Goal: Information Seeking & Learning: Learn about a topic

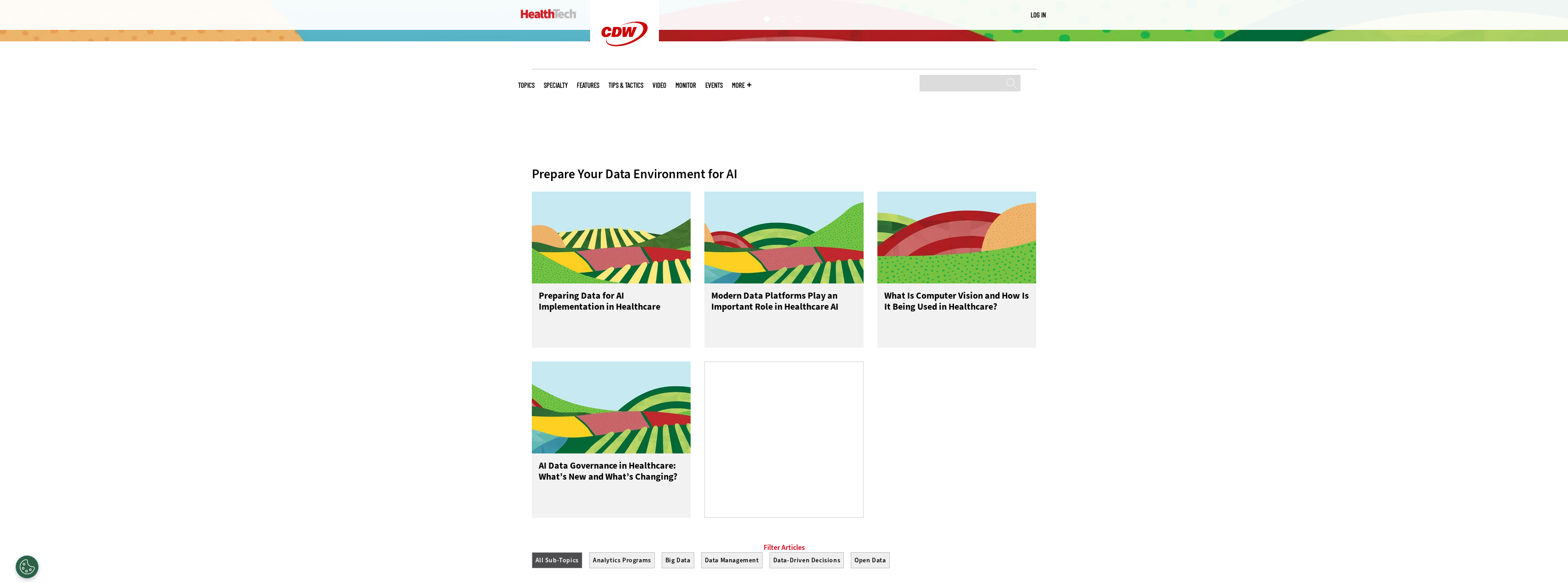
scroll to position [275, 0]
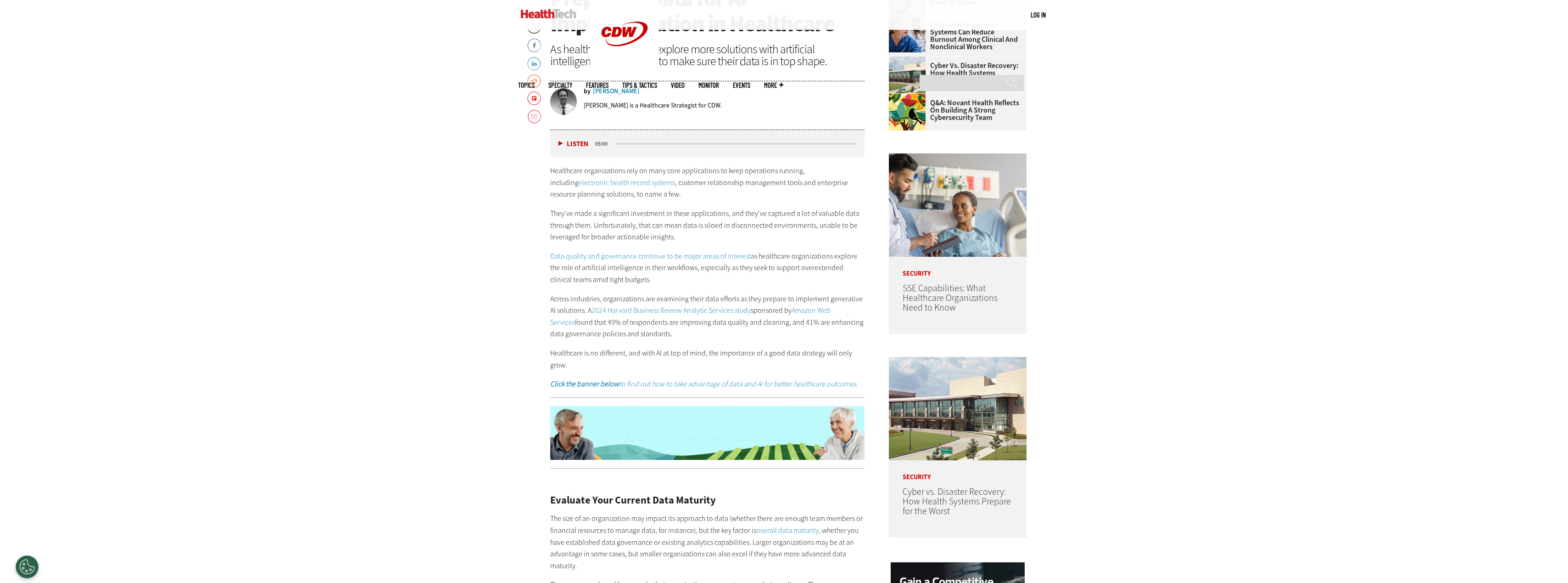
scroll to position [643, 0]
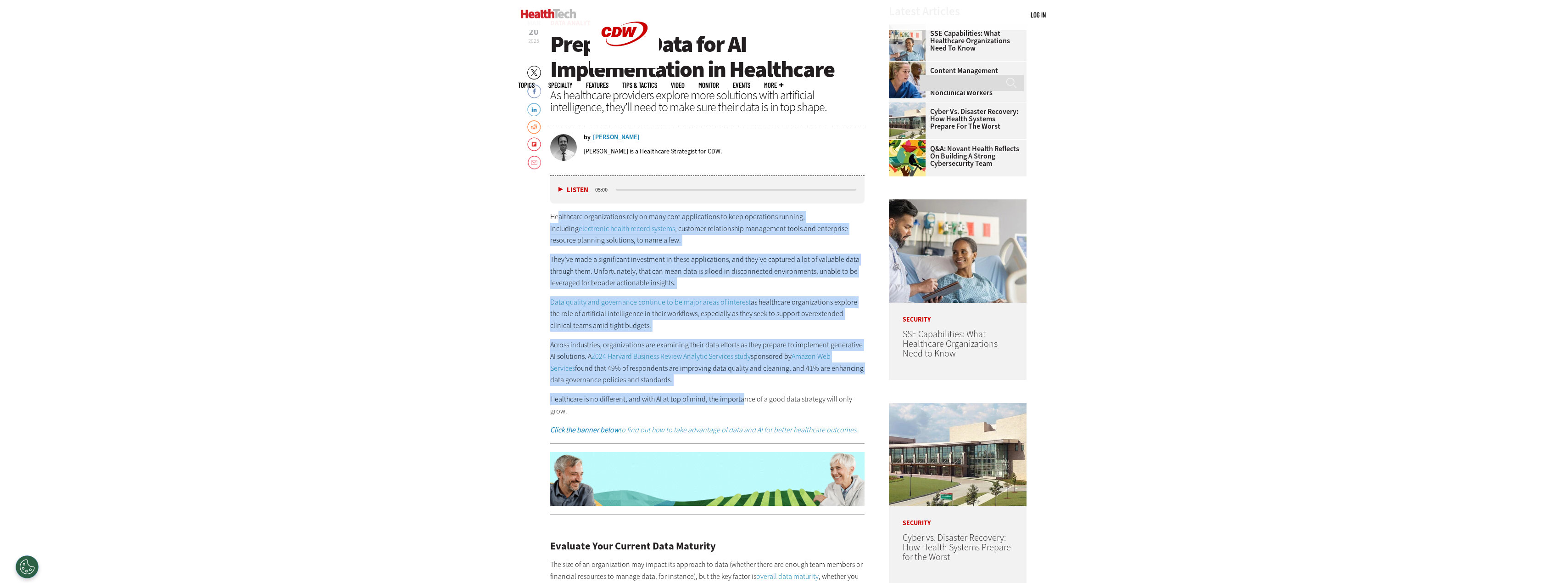
drag, startPoint x: 556, startPoint y: 213, endPoint x: 741, endPoint y: 387, distance: 254.0
click at [741, 387] on div "Healthcare organizations rely on many core applications to keep operations runn…" at bounding box center [707, 323] width 315 height 225
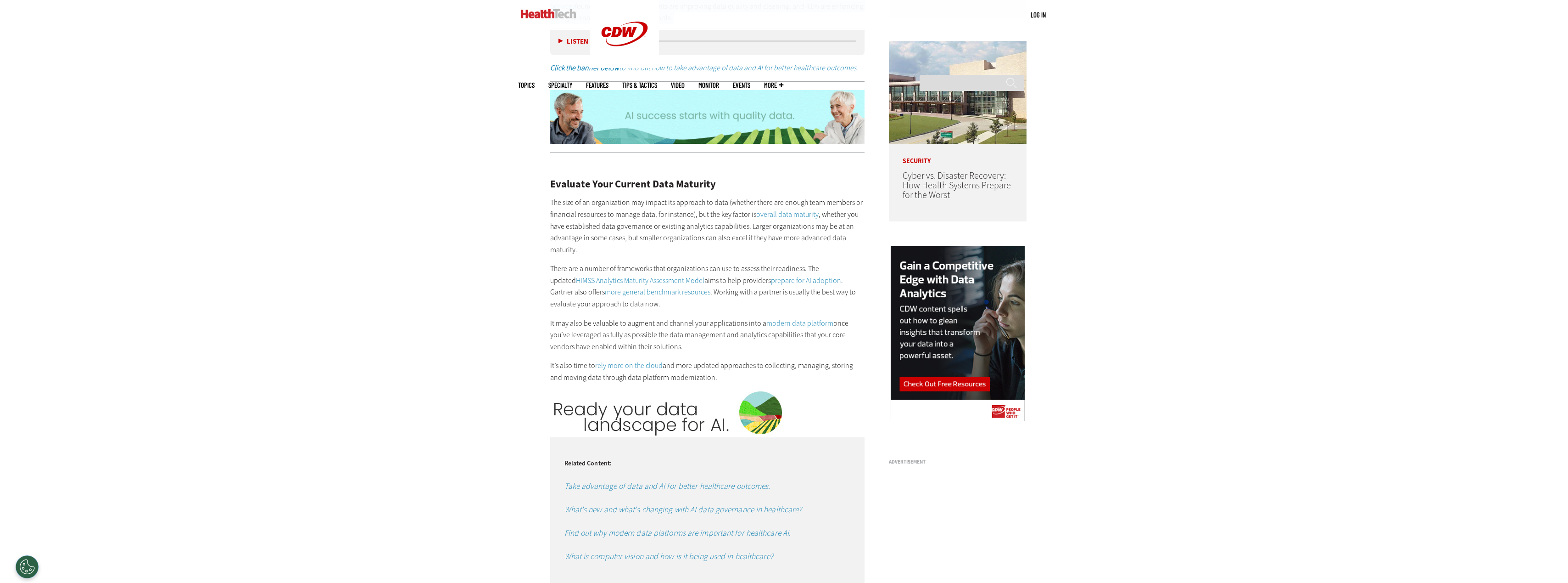
scroll to position [1011, 0]
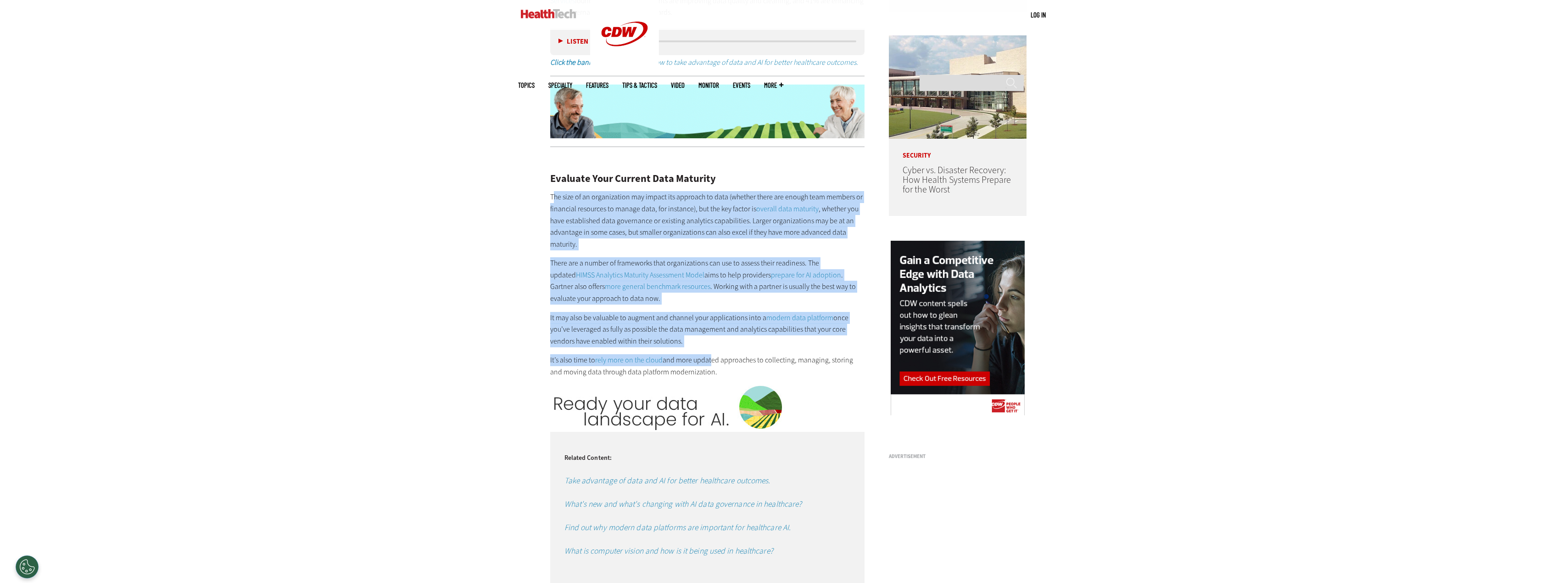
drag, startPoint x: 555, startPoint y: 184, endPoint x: 709, endPoint y: 340, distance: 219.2
click at [709, 340] on div "Evaluate Your Current Data Maturity The size of an organization may impact its …" at bounding box center [707, 266] width 315 height 223
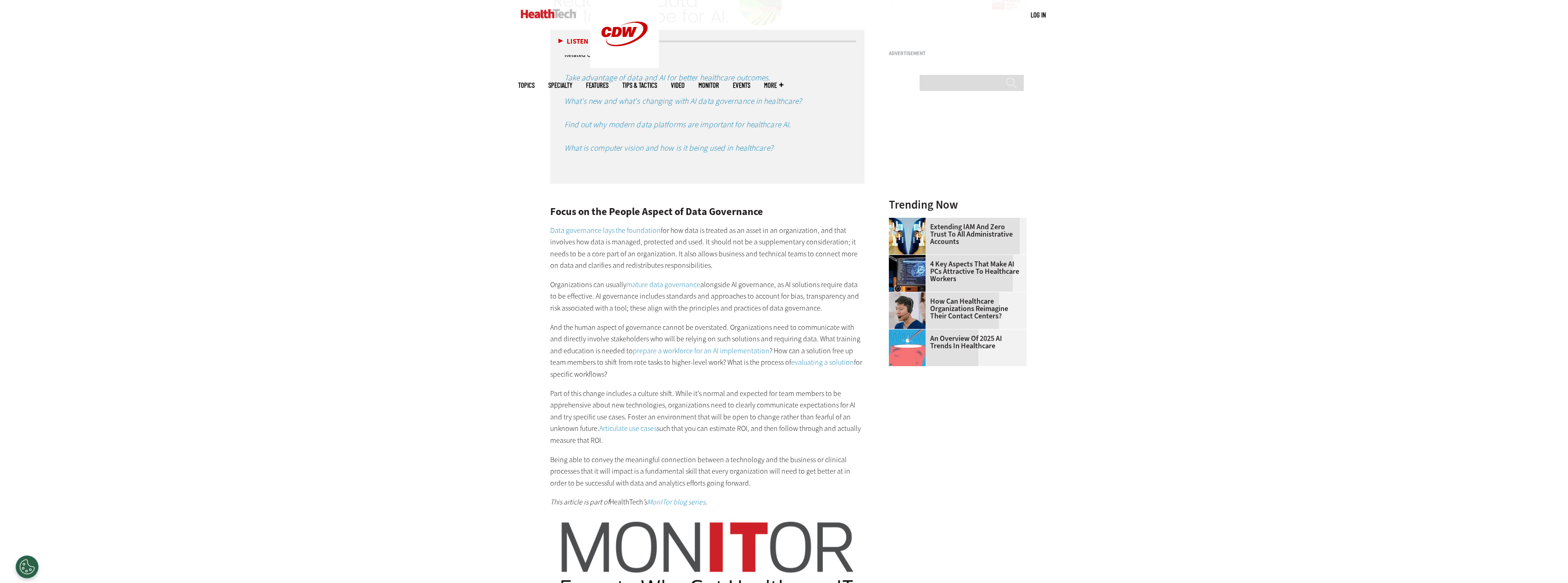
scroll to position [1424, 0]
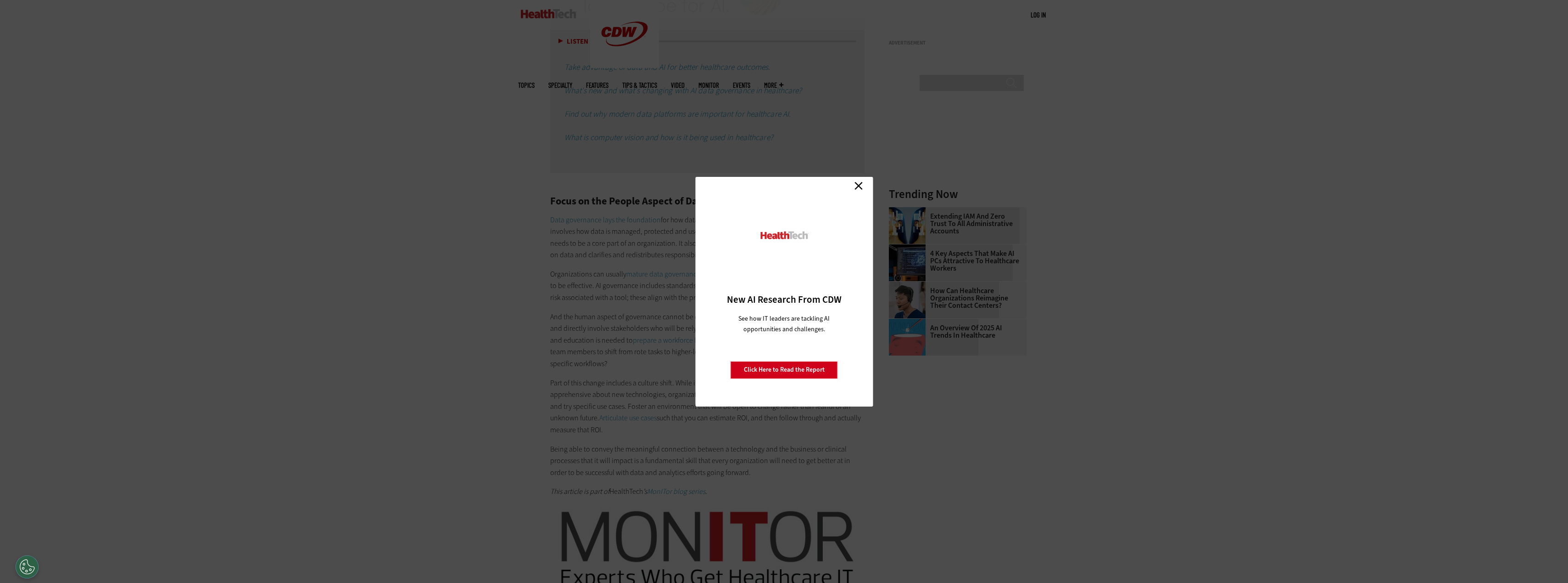
drag, startPoint x: 864, startPoint y: 187, endPoint x: 857, endPoint y: 182, distance: 8.6
click at [864, 186] on link "Close" at bounding box center [858, 186] width 14 height 14
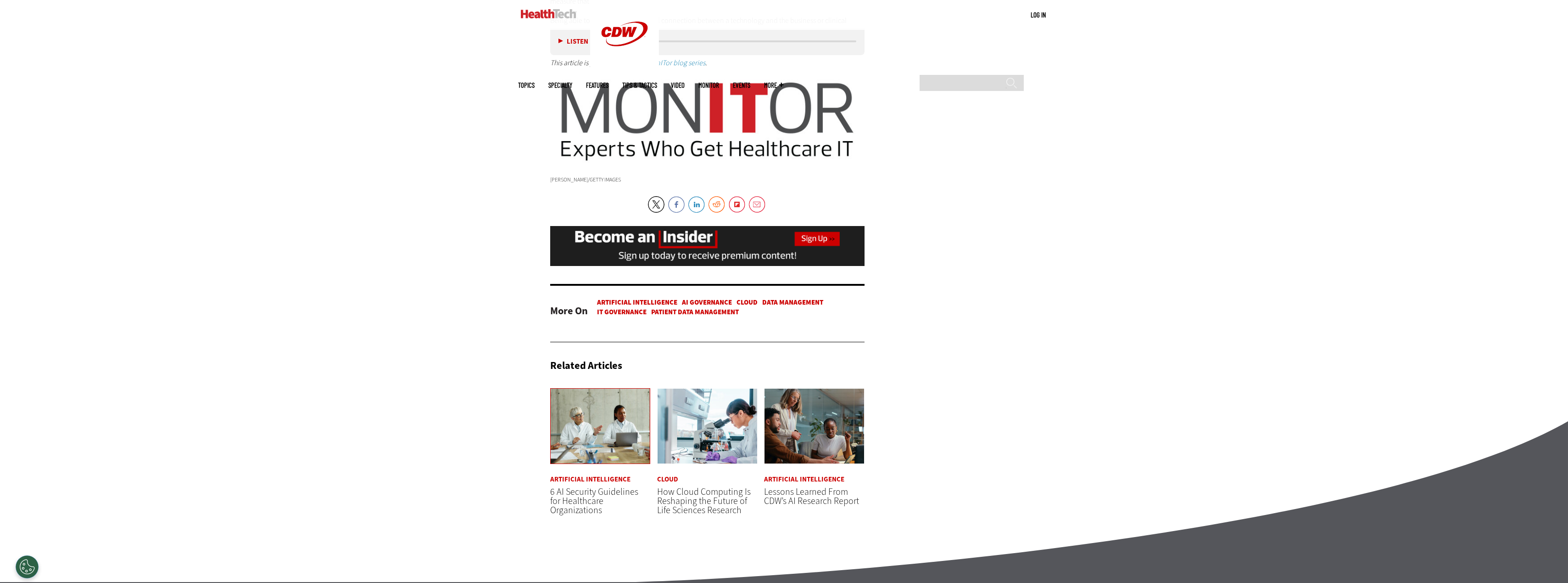
scroll to position [1851, 0]
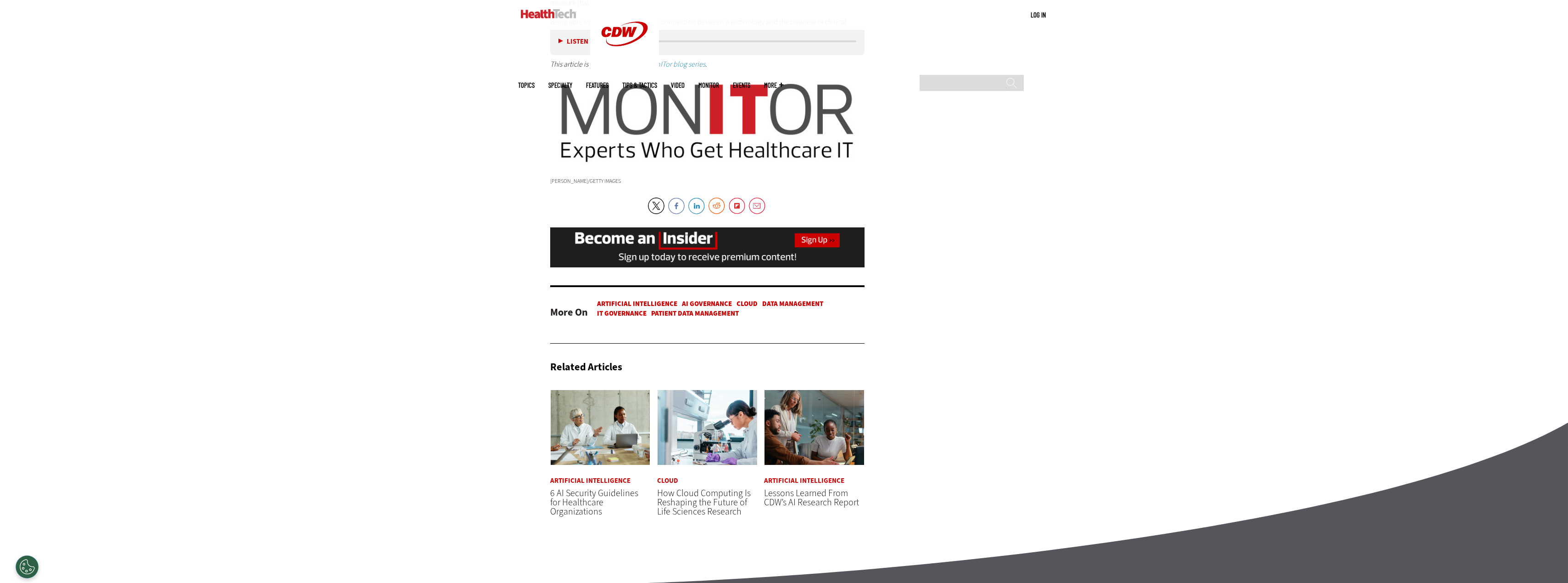
click at [651, 302] on link "Artificial Intelligence" at bounding box center [637, 303] width 80 height 9
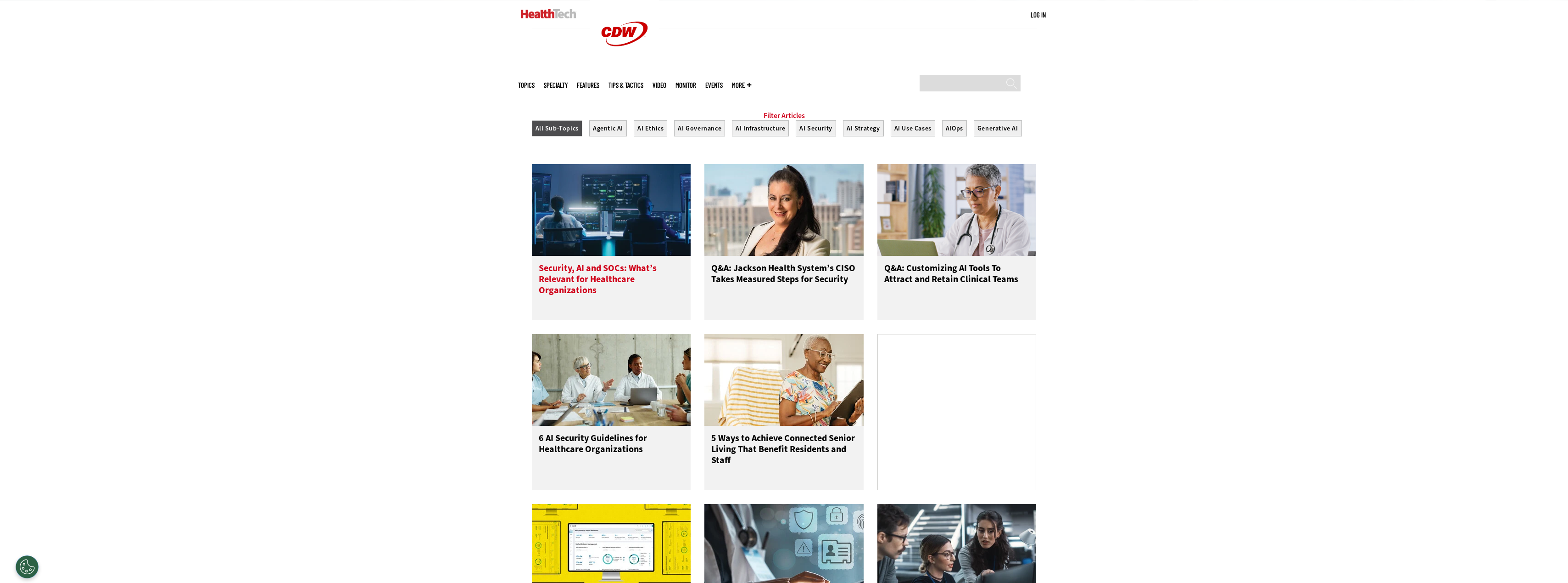
scroll to position [275, 0]
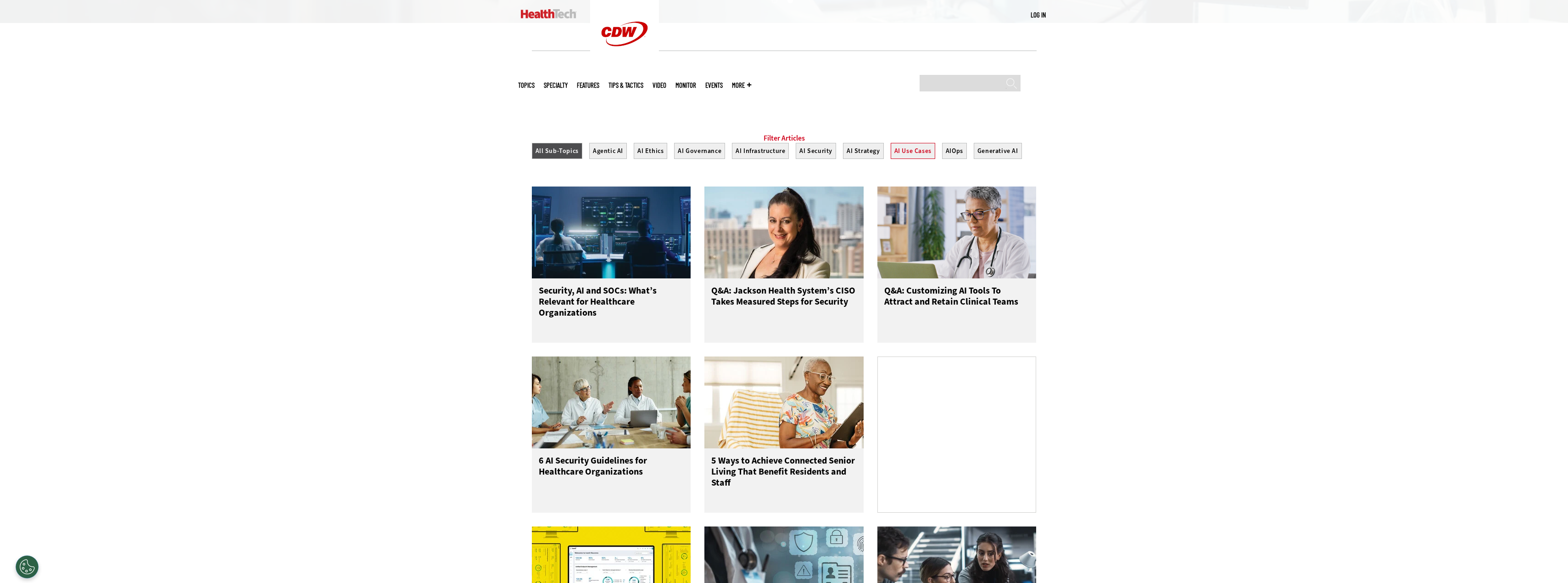
click at [903, 159] on button "AI Use Cases" at bounding box center [912, 150] width 44 height 16
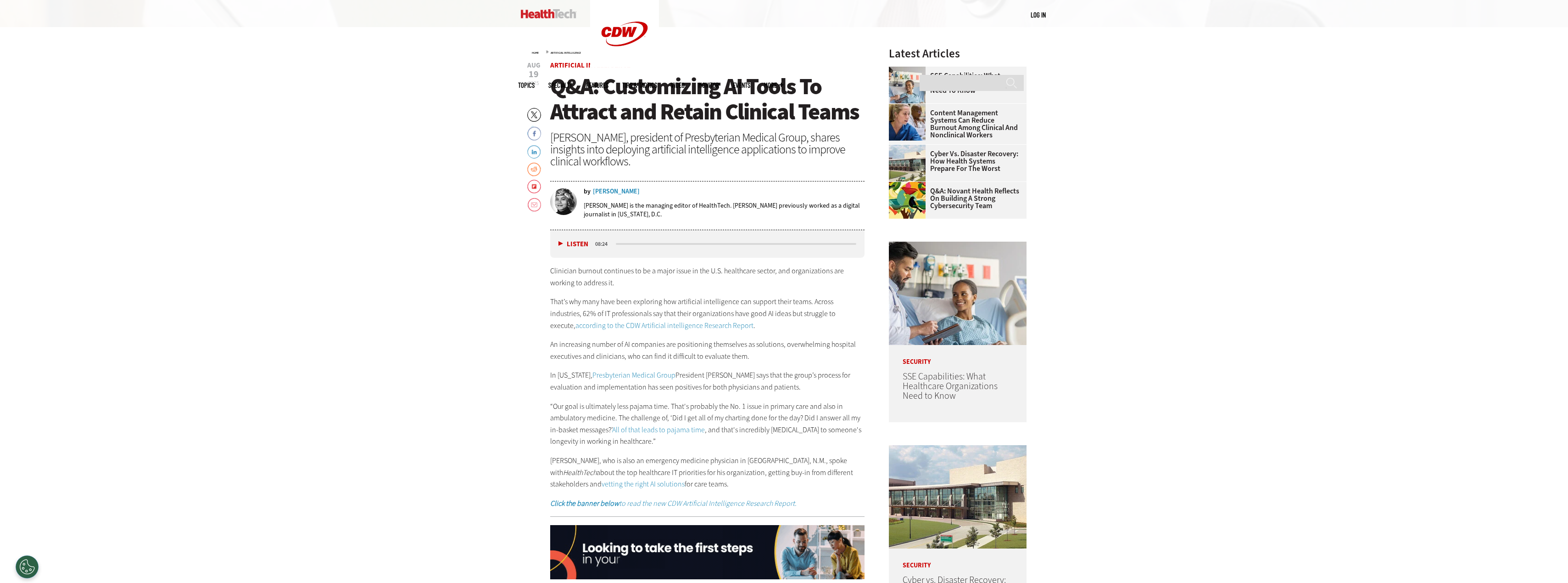
scroll to position [597, 0]
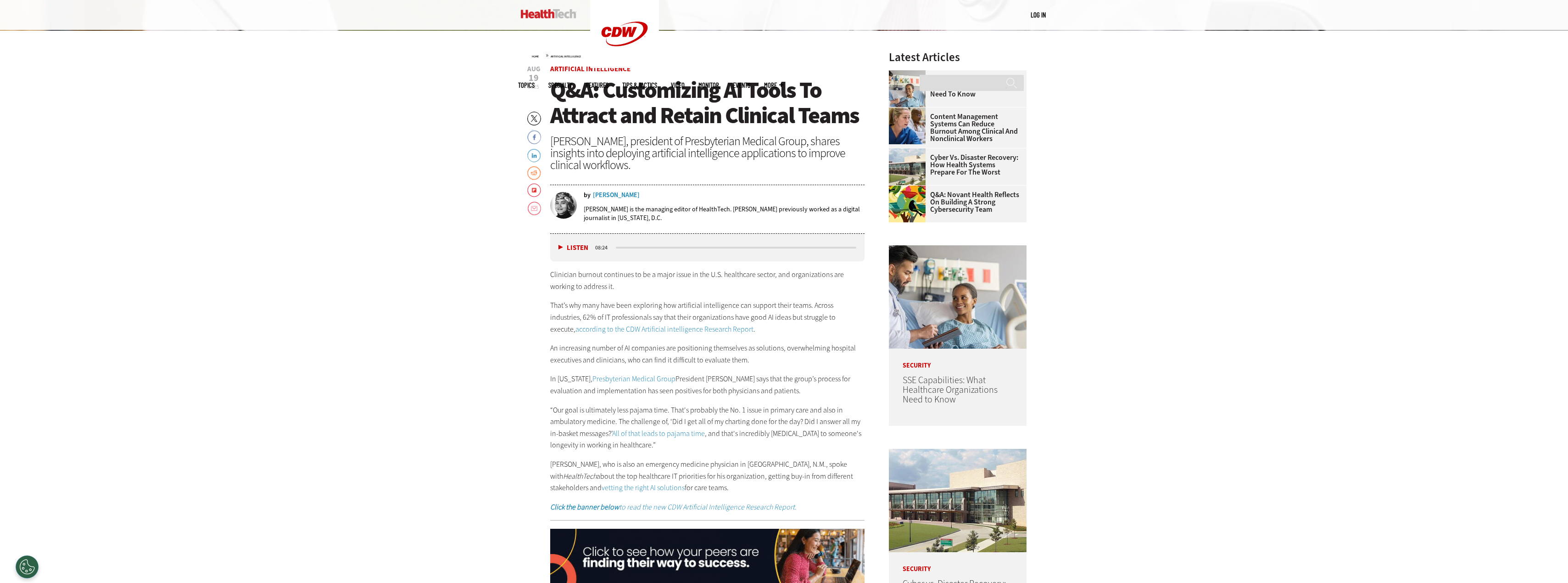
drag, startPoint x: 570, startPoint y: 305, endPoint x: 844, endPoint y: 488, distance: 329.5
click at [844, 488] on div "Clinician burnout continues to be a major issue in the U.S. healthcare sector, …" at bounding box center [707, 390] width 315 height 244
drag, startPoint x: 844, startPoint y: 488, endPoint x: 817, endPoint y: 447, distance: 49.1
click at [817, 451] on p "“Our goal is ultimately less pajama time. That's probably the No. 1 issue in pr…" at bounding box center [707, 427] width 315 height 47
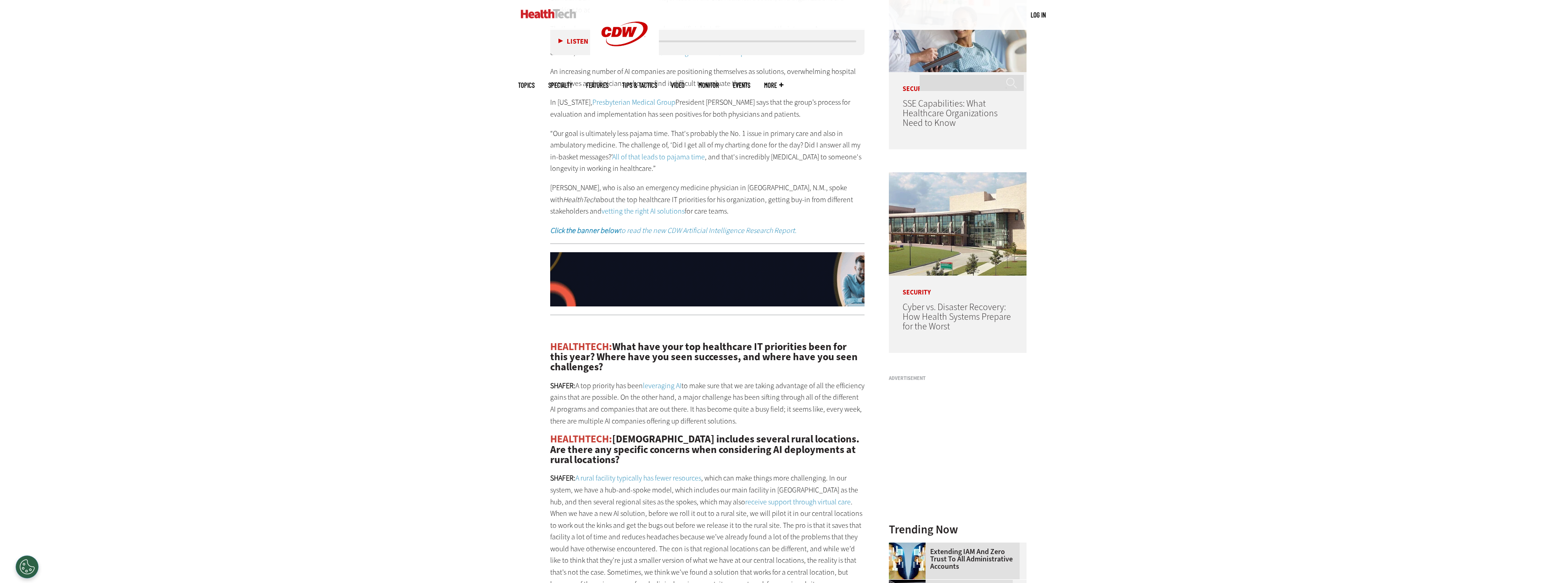
scroll to position [919, 0]
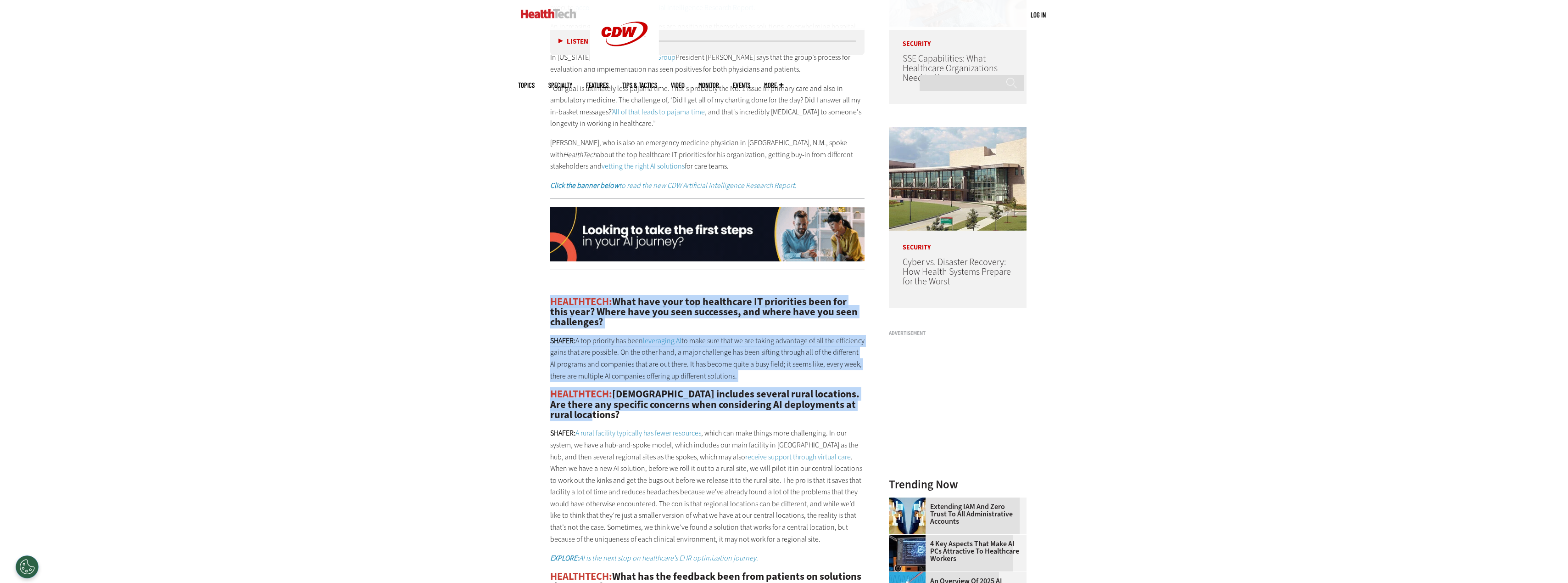
drag, startPoint x: 551, startPoint y: 300, endPoint x: 683, endPoint y: 417, distance: 176.4
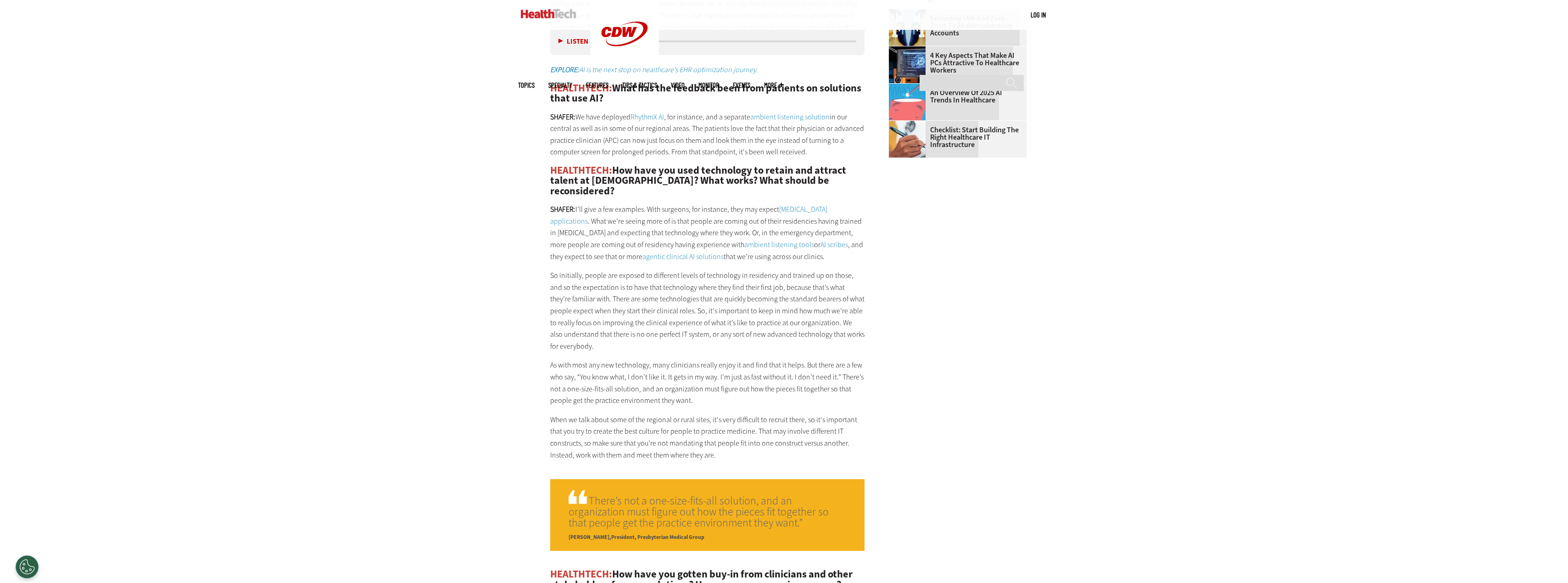
scroll to position [1424, 0]
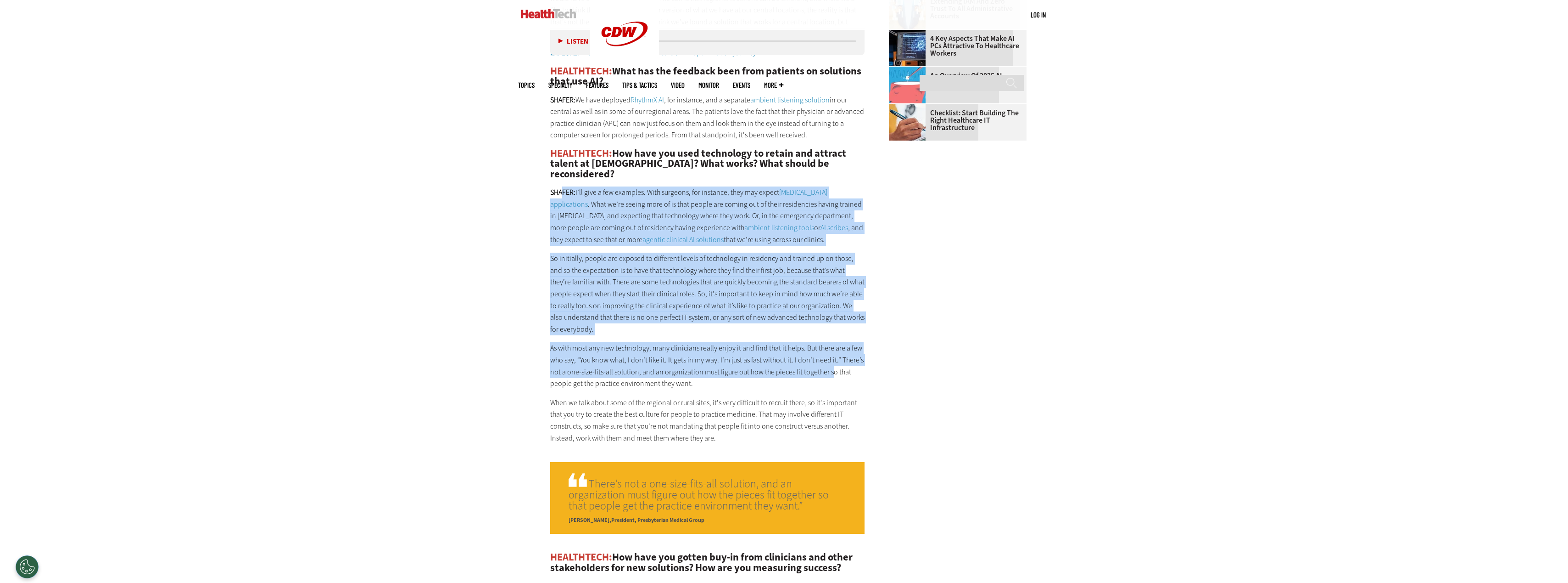
drag, startPoint x: 562, startPoint y: 177, endPoint x: 830, endPoint y: 361, distance: 325.1
click at [830, 361] on div "HEALTHTECH: What have your top healthcare IT priorities been for this year? Whe…" at bounding box center [707, 108] width 315 height 671
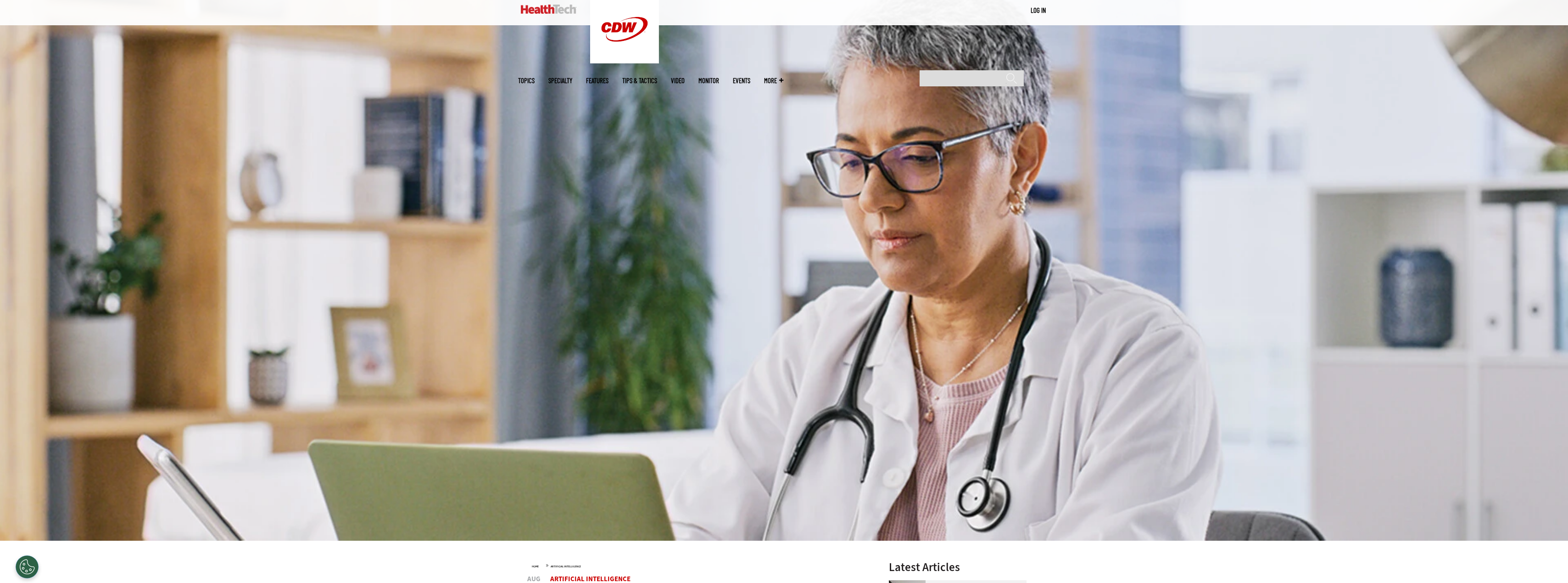
scroll to position [0, 0]
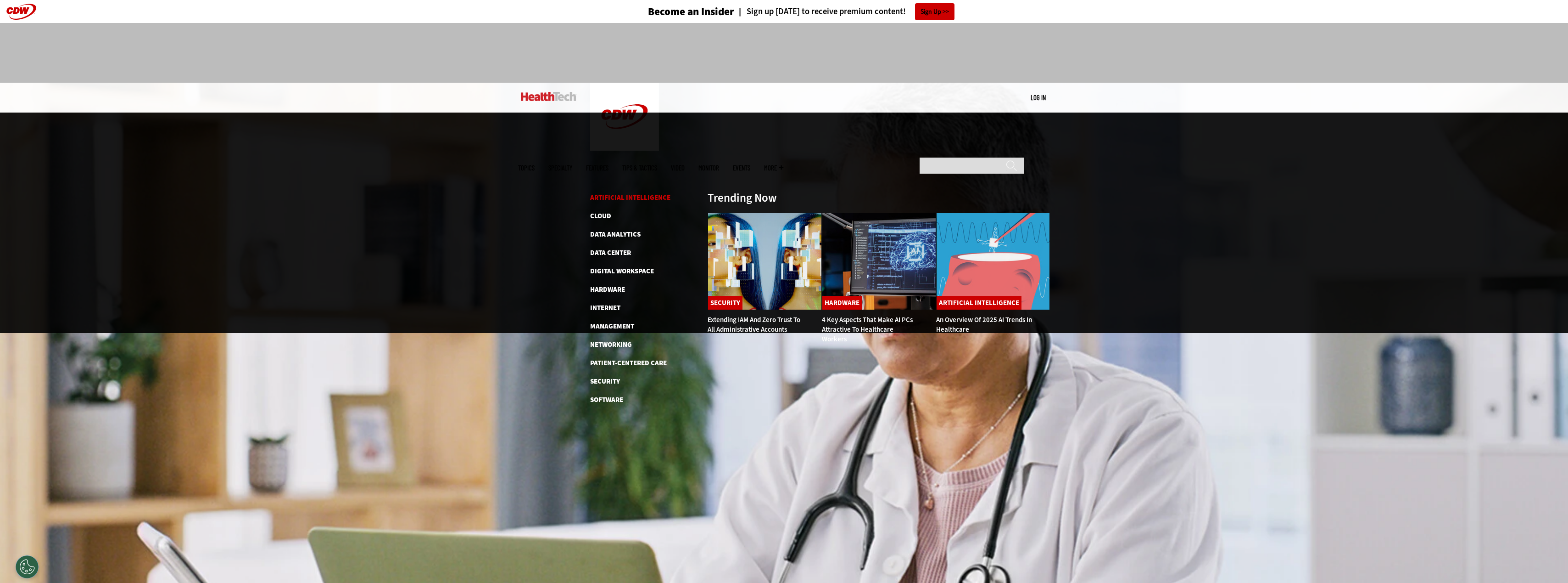
click at [609, 193] on link "Artificial Intelligence" at bounding box center [630, 197] width 80 height 9
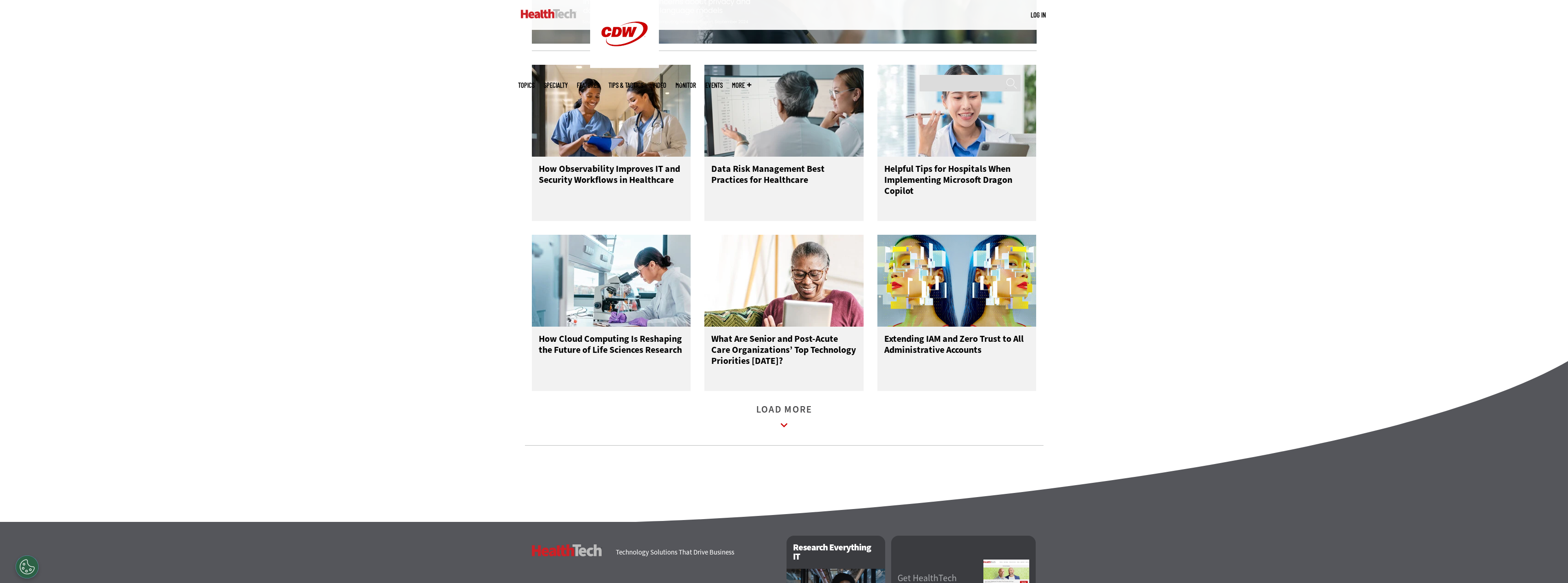
scroll to position [1102, 0]
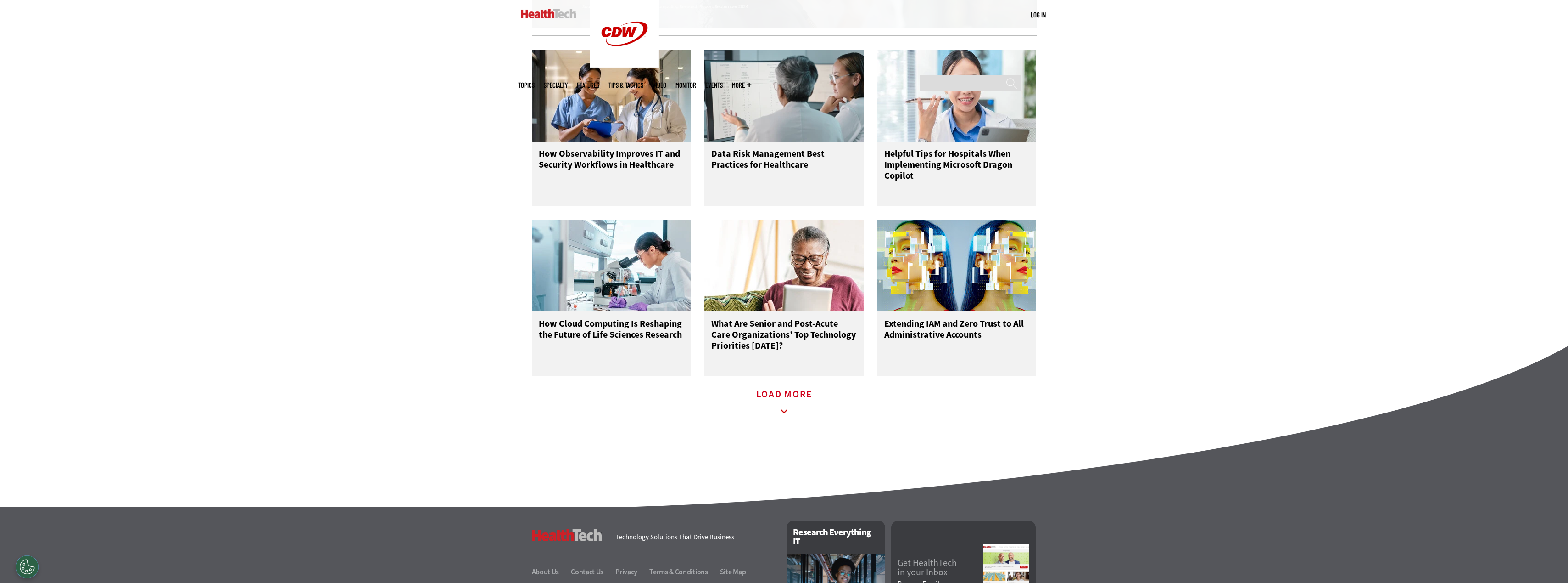
click at [783, 415] on icon at bounding box center [784, 411] width 21 height 21
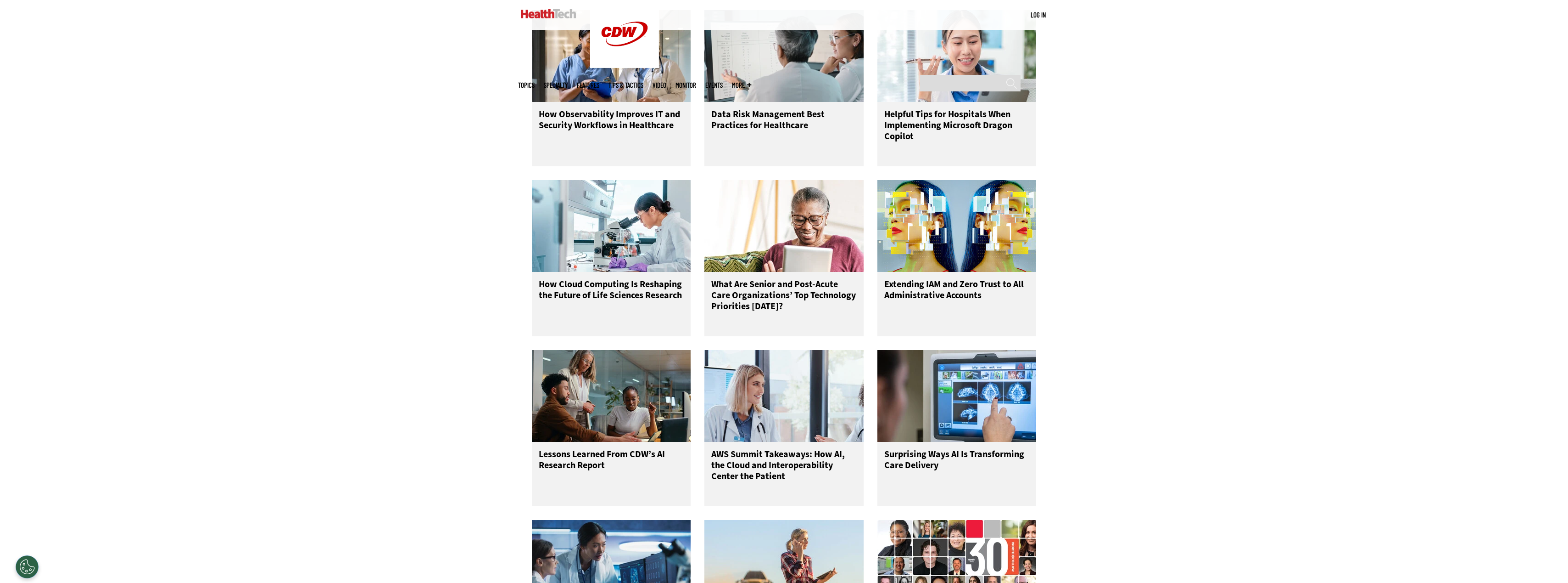
scroll to position [1148, 0]
